Goal: Communication & Community: Answer question/provide support

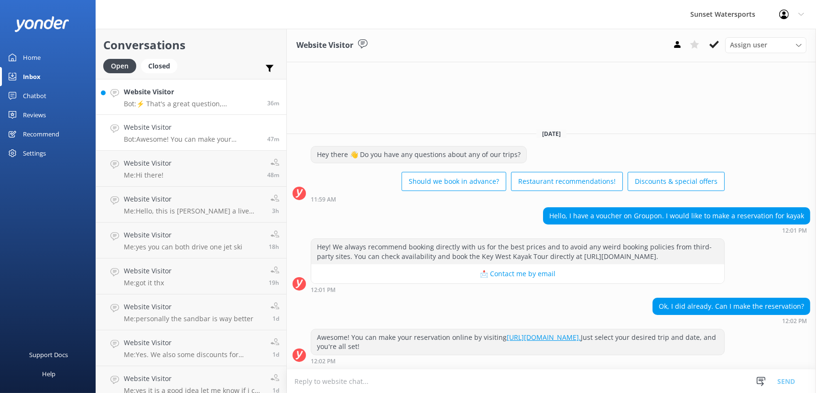
click at [189, 99] on p "Bot: ⚡ That's a great question, unfortunately I do not know the answer. I'm goi…" at bounding box center [192, 103] width 136 height 9
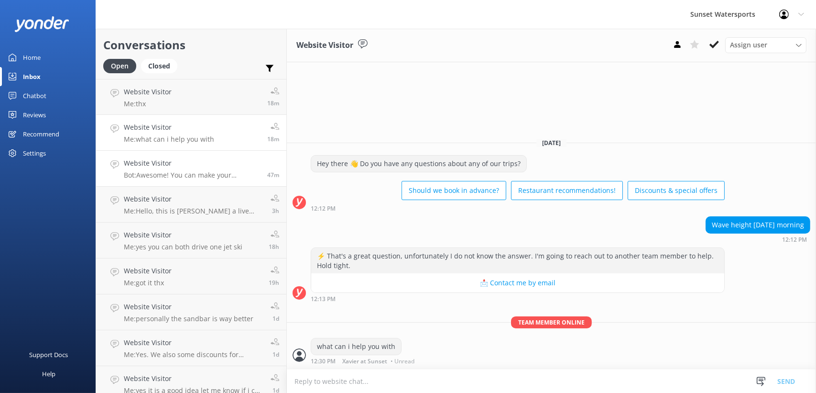
click at [189, 171] on p "Bot: Awesome! You can make your reservation online by visiting [URL][DOMAIN_NAM…" at bounding box center [192, 175] width 136 height 9
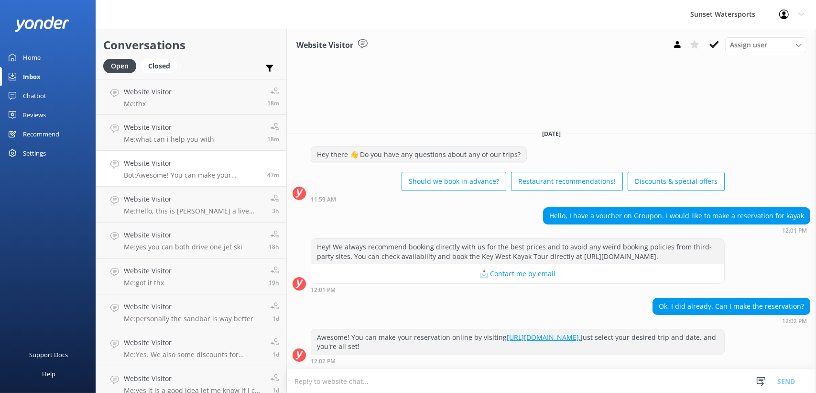
click at [189, 164] on h4 "Website Visitor" at bounding box center [192, 163] width 136 height 11
click at [197, 167] on h4 "Website Visitor" at bounding box center [192, 163] width 136 height 11
click at [187, 131] on h4 "Website Visitor" at bounding box center [169, 127] width 90 height 11
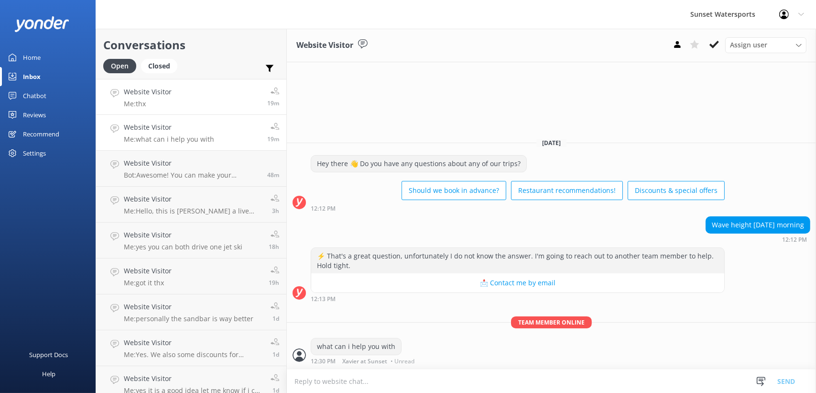
click at [192, 100] on link "Website Visitor Me: thx 19m" at bounding box center [191, 97] width 190 height 36
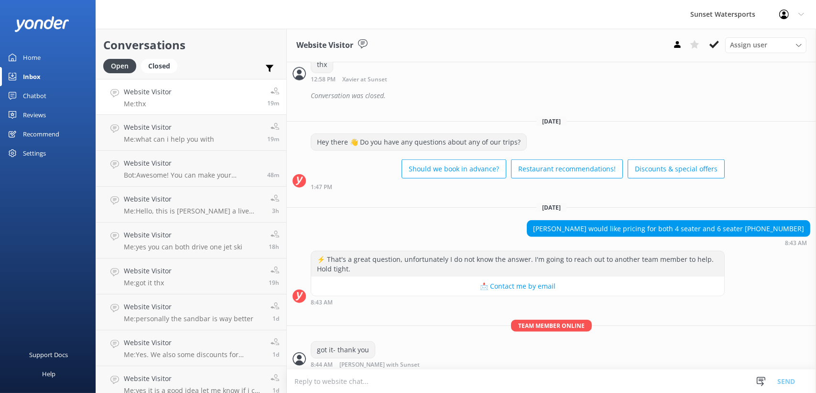
scroll to position [9362, 0]
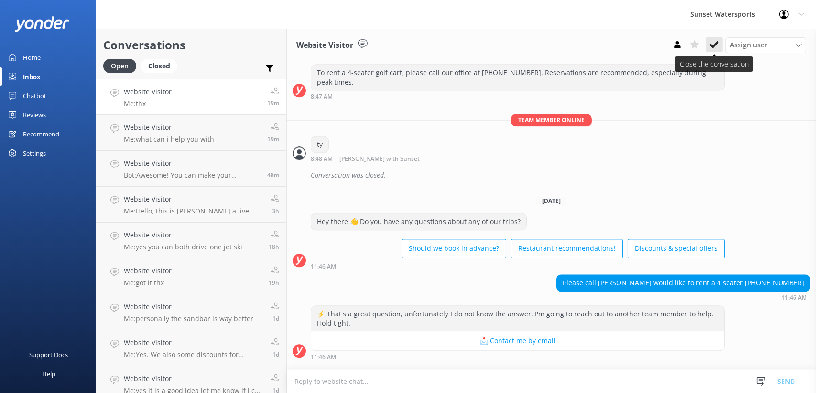
click at [713, 46] on use at bounding box center [715, 45] width 10 height 8
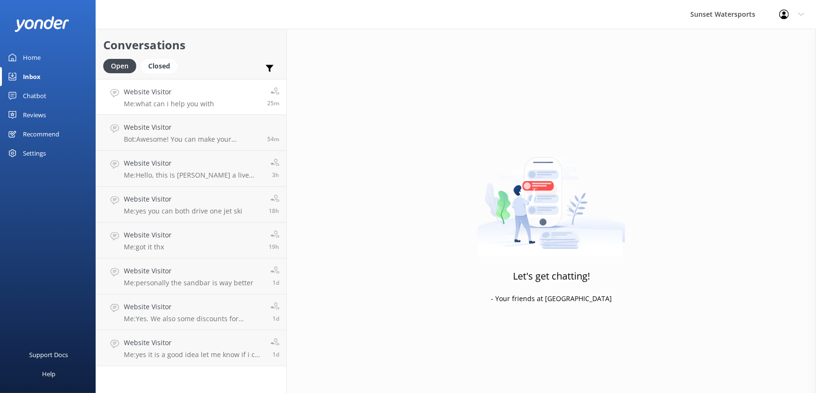
click at [169, 94] on h4 "Website Visitor" at bounding box center [169, 92] width 90 height 11
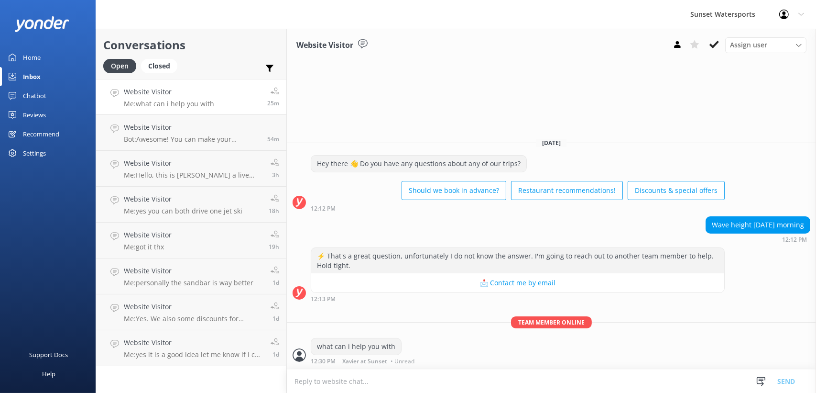
drag, startPoint x: 181, startPoint y: 85, endPoint x: 173, endPoint y: 86, distance: 7.7
click at [173, 86] on link "Website Visitor Me: what can i help you with 25m" at bounding box center [191, 97] width 190 height 36
click at [188, 126] on h4 "Website Visitor" at bounding box center [192, 127] width 136 height 11
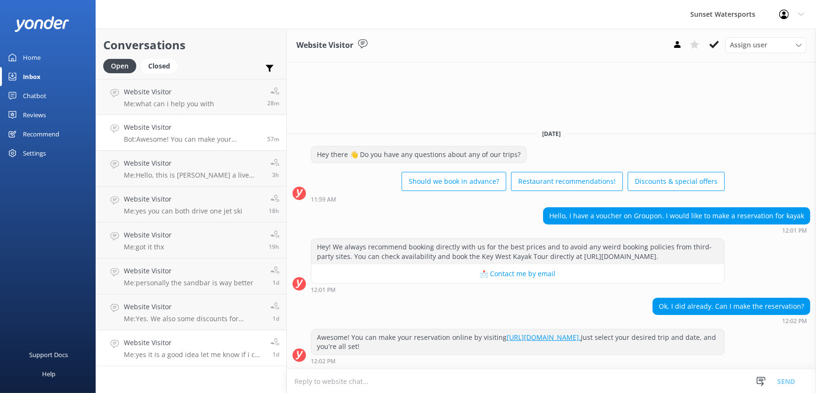
click at [202, 342] on h4 "Website Visitor" at bounding box center [194, 342] width 140 height 11
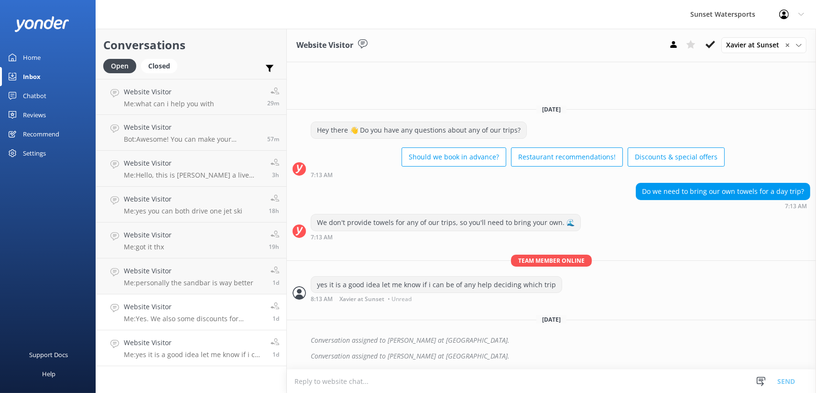
click at [192, 307] on h4 "Website Visitor" at bounding box center [194, 306] width 140 height 11
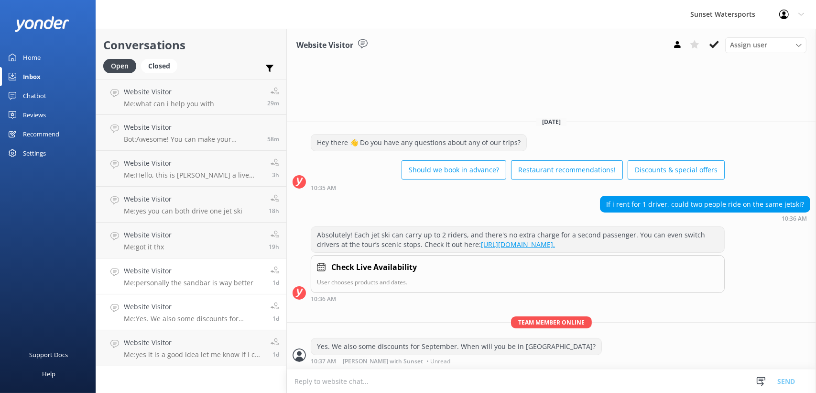
click at [198, 266] on h4 "Website Visitor" at bounding box center [189, 270] width 130 height 11
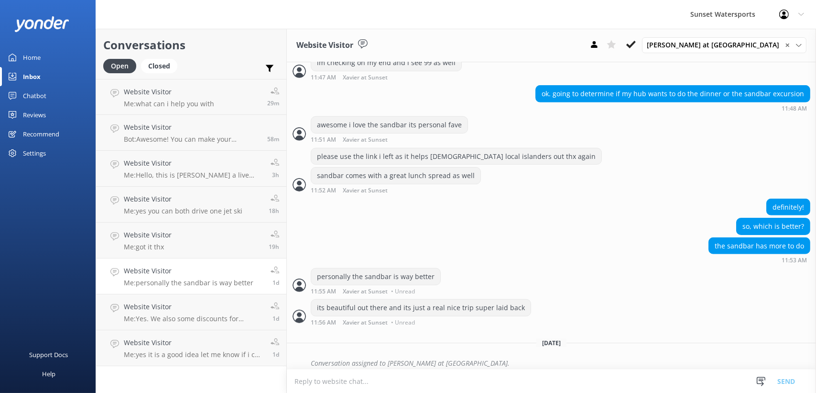
scroll to position [954, 0]
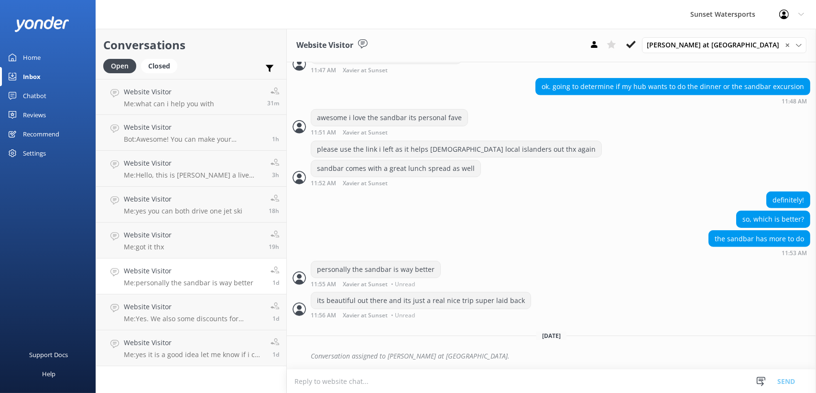
click at [35, 57] on div "Home" at bounding box center [32, 57] width 18 height 19
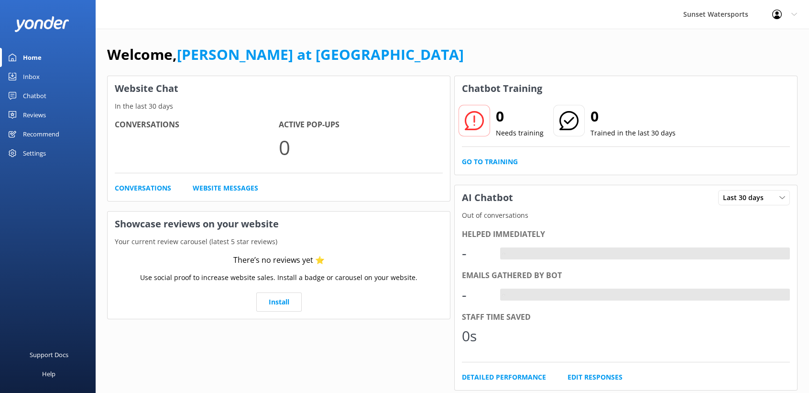
click at [35, 77] on div "Inbox" at bounding box center [31, 76] width 17 height 19
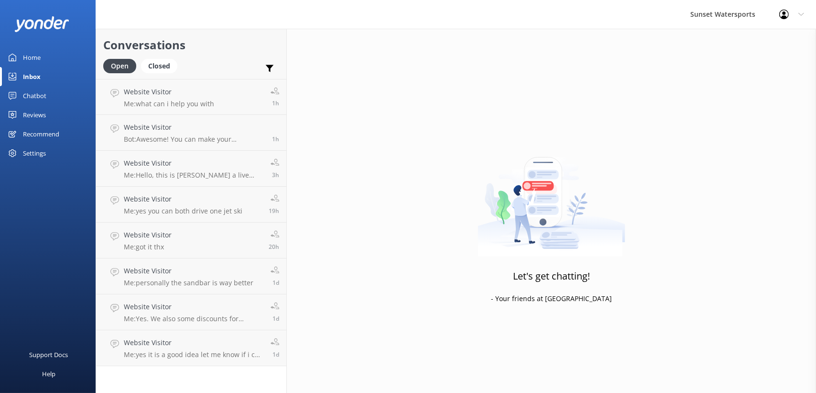
click at [426, 99] on div "Let's get chatting! - Your friends at Yonder" at bounding box center [551, 225] width 529 height 393
